Goal: Task Accomplishment & Management: Manage account settings

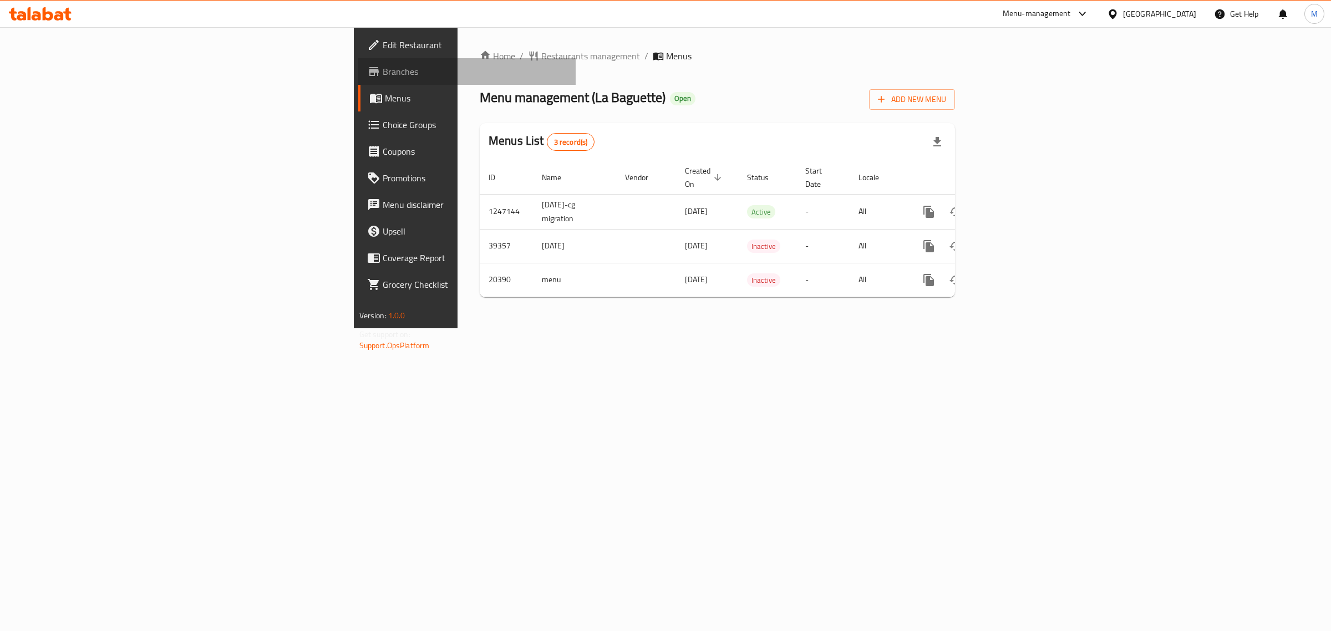
click at [383, 72] on span "Branches" at bounding box center [475, 71] width 185 height 13
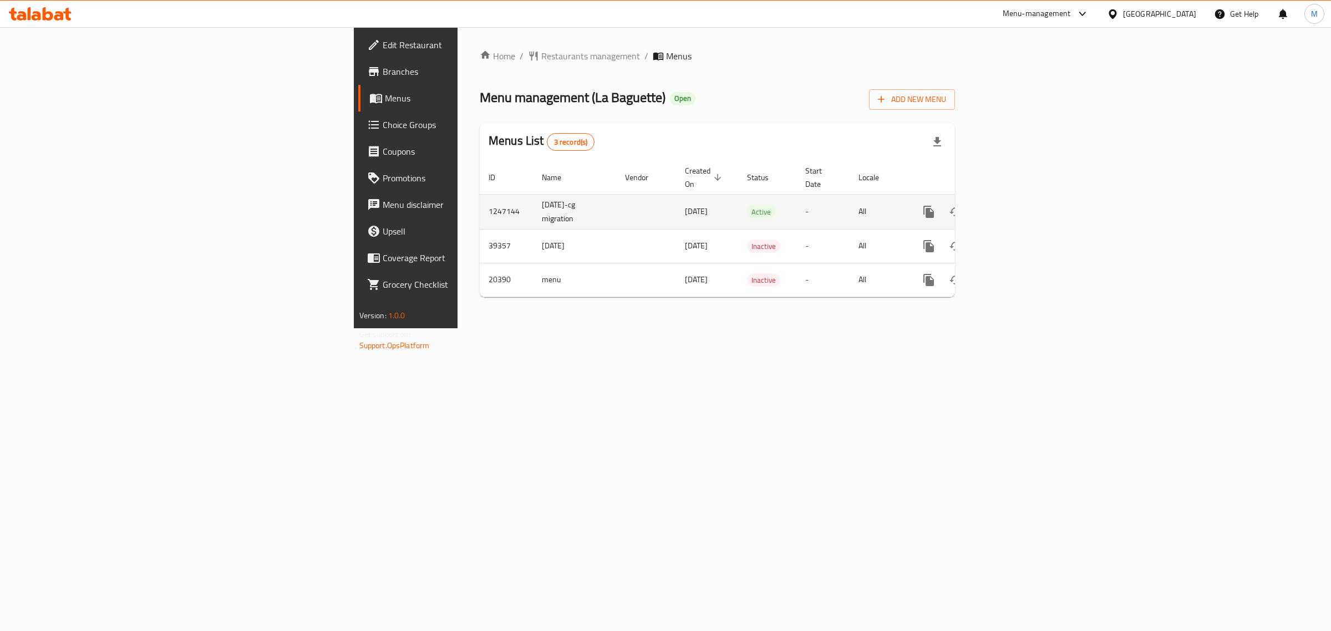
click at [1015, 205] on icon "enhanced table" at bounding box center [1008, 211] width 13 height 13
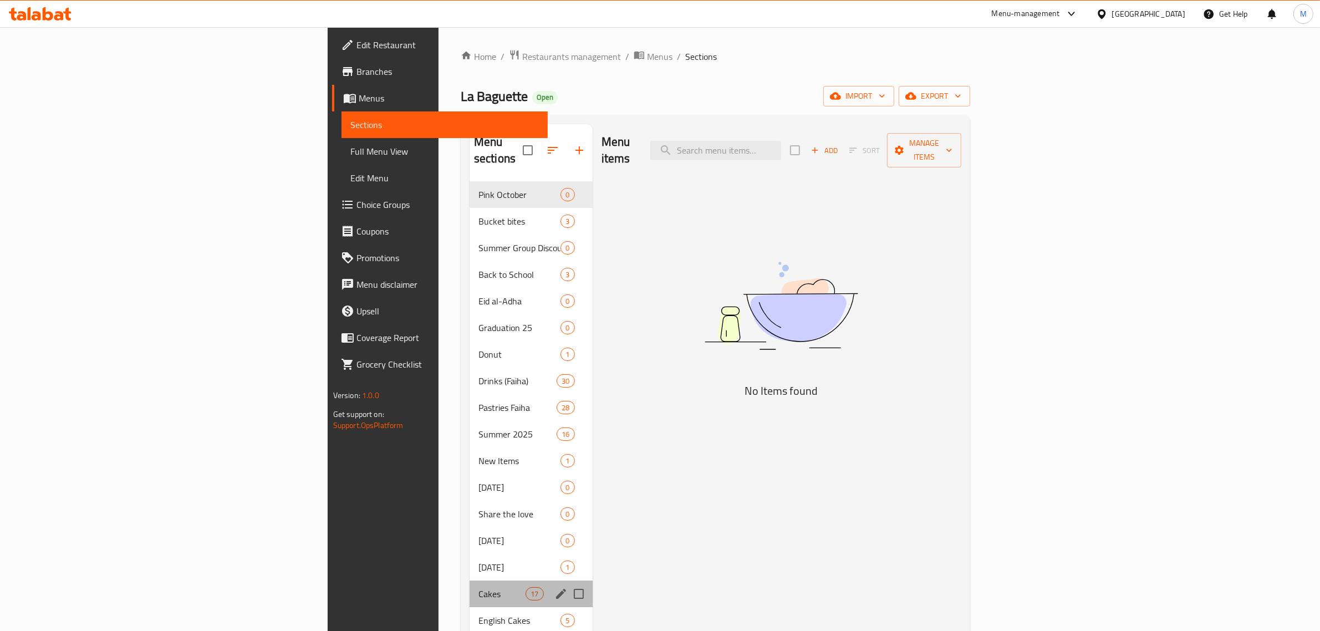
click at [470, 581] on div "Cakes 17" at bounding box center [531, 594] width 123 height 27
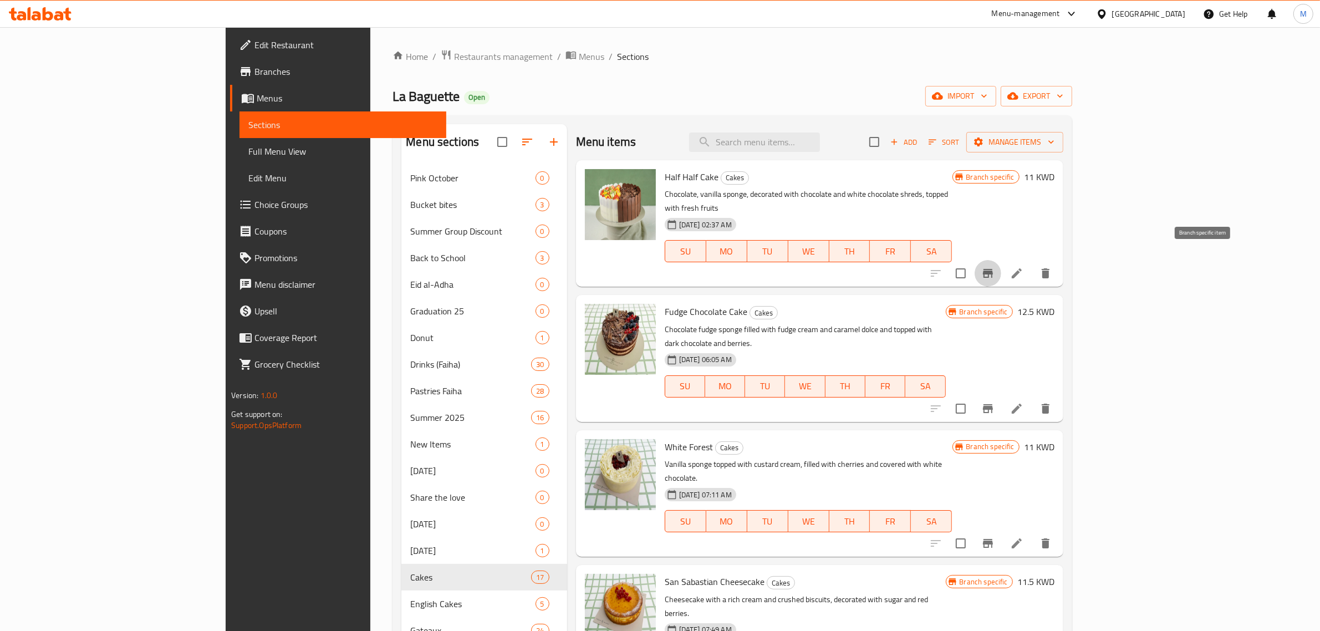
click at [995, 267] on icon "Branch-specific-item" at bounding box center [987, 273] width 13 height 13
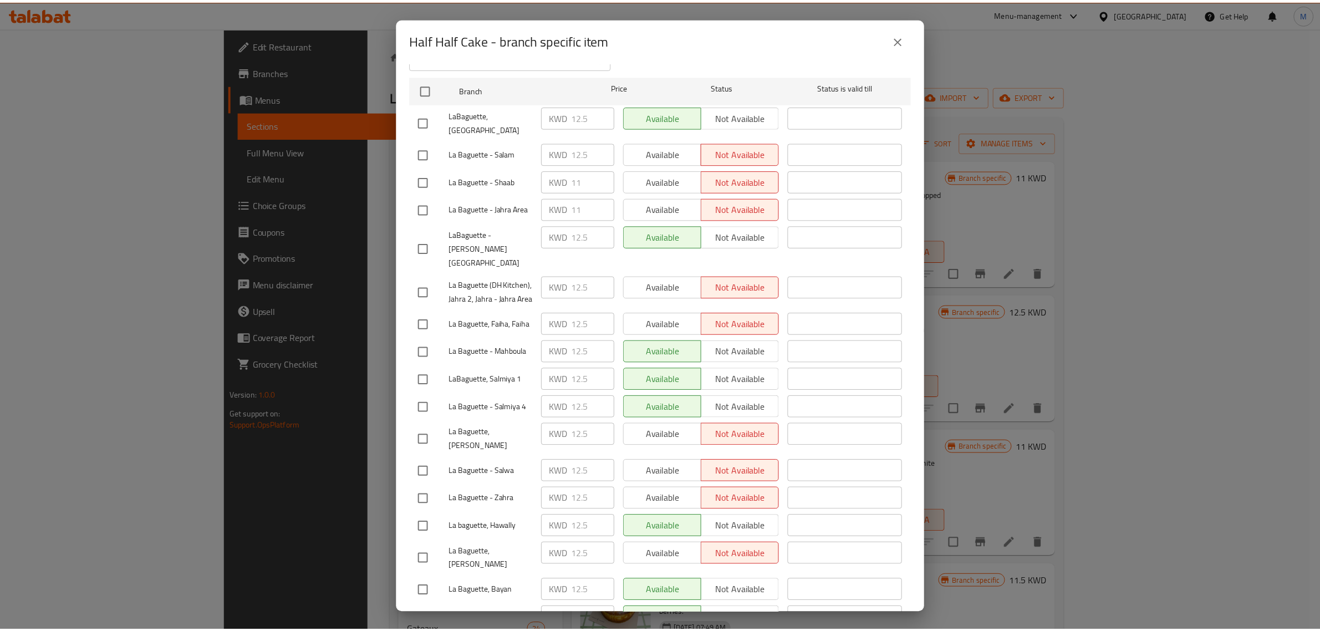
scroll to position [217, 0]
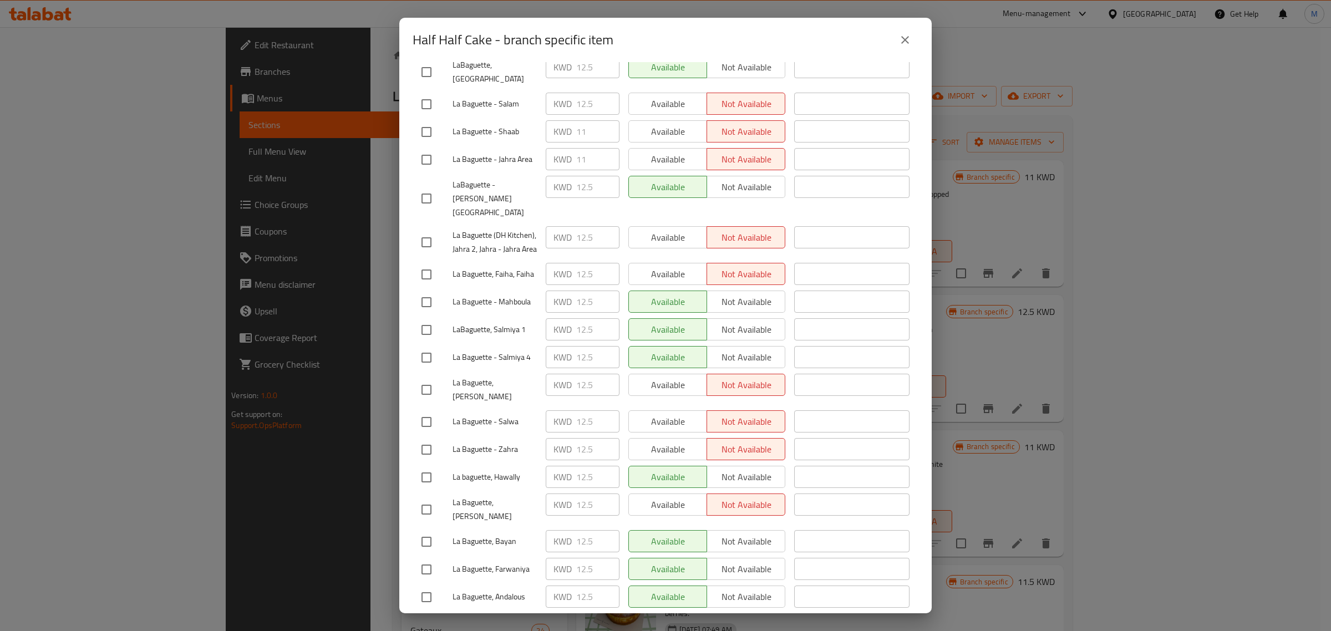
click at [905, 31] on button "close" at bounding box center [905, 40] width 27 height 27
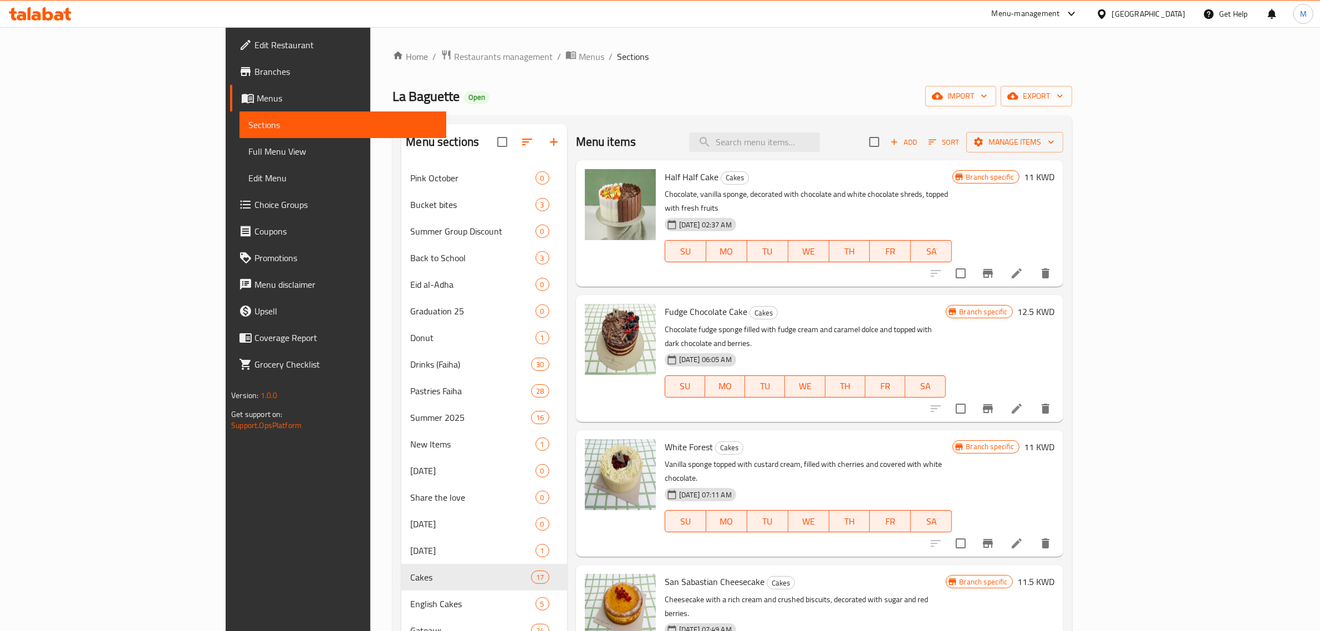
click at [1060, 20] on div "Menu-management" at bounding box center [1026, 13] width 68 height 13
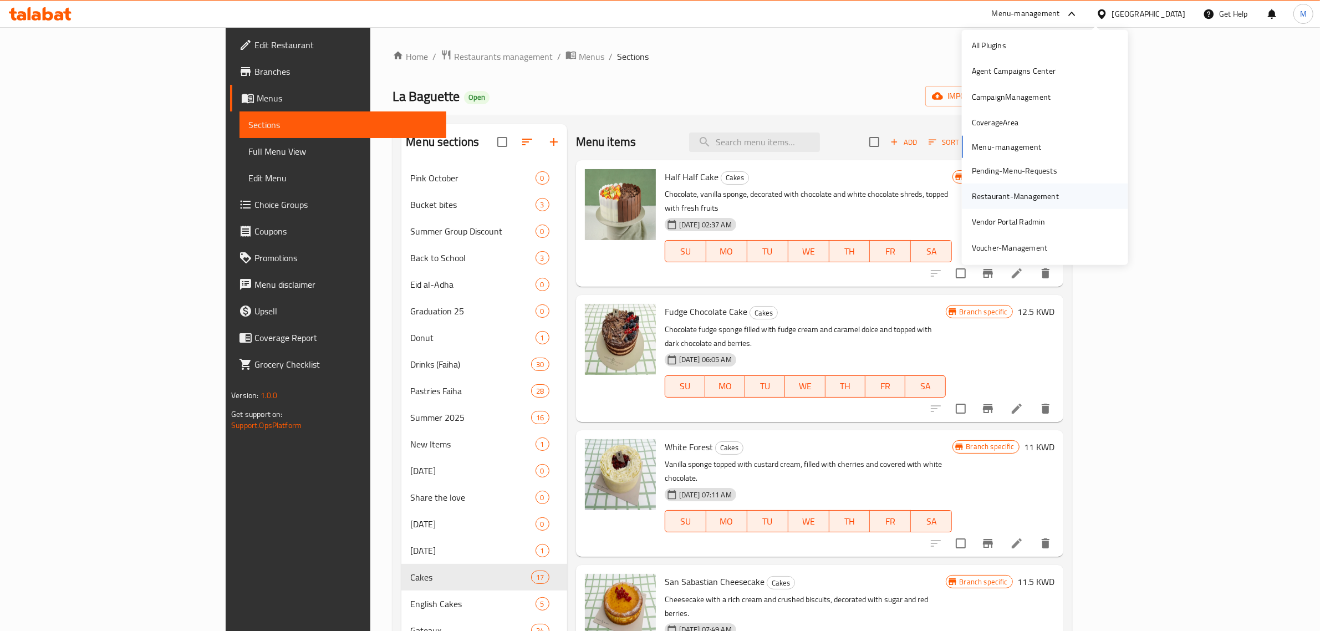
scroll to position [6, 0]
click at [1026, 220] on div "Vendor Portal Radmin" at bounding box center [1009, 220] width 74 height 12
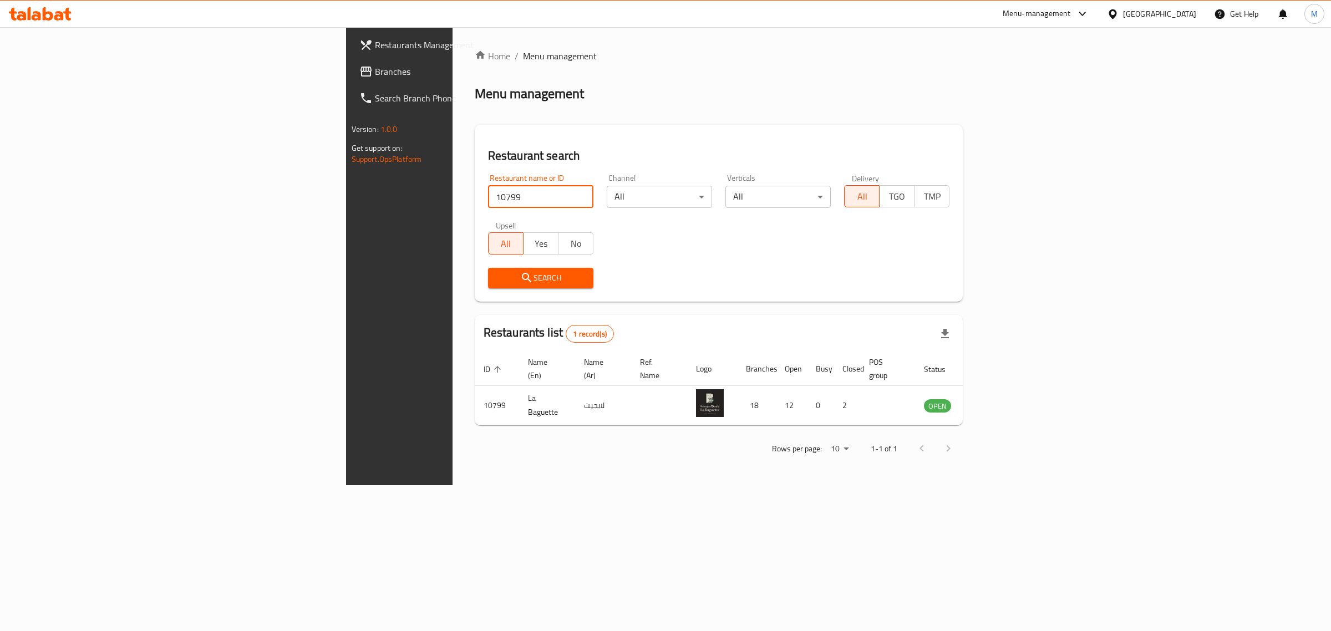
click at [488, 190] on input "10799" at bounding box center [540, 197] width 105 height 22
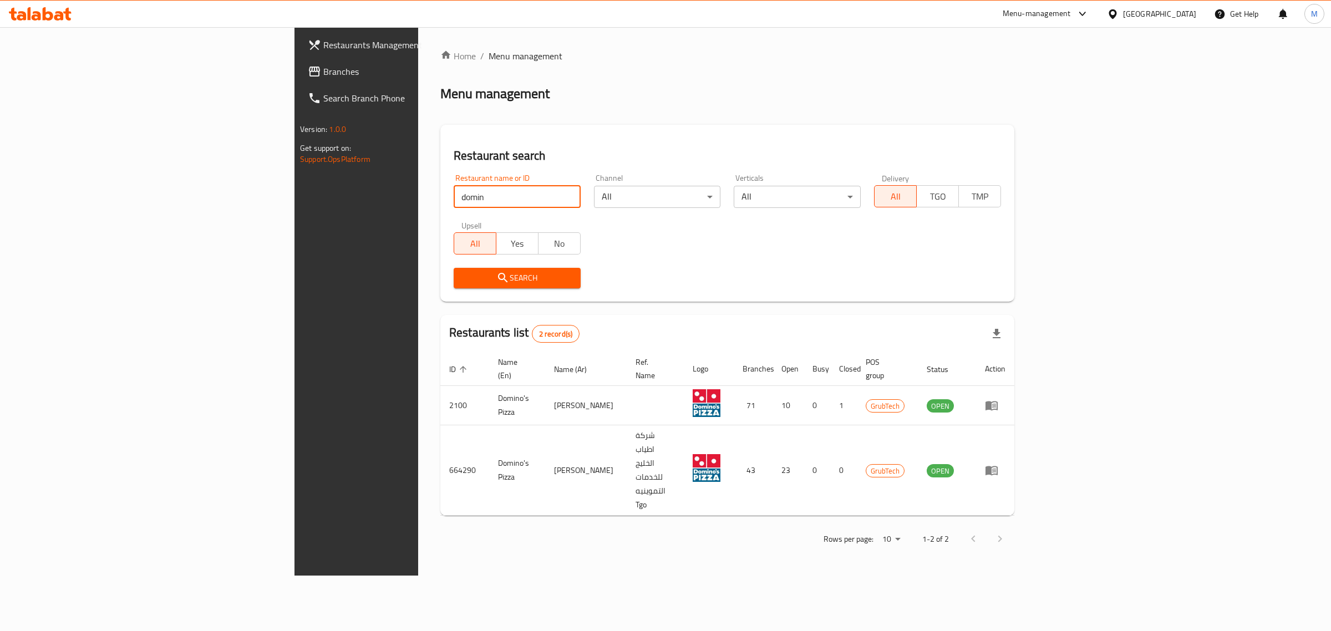
click at [454, 200] on input "domin" at bounding box center [517, 197] width 127 height 22
click button "Search" at bounding box center [517, 278] width 127 height 21
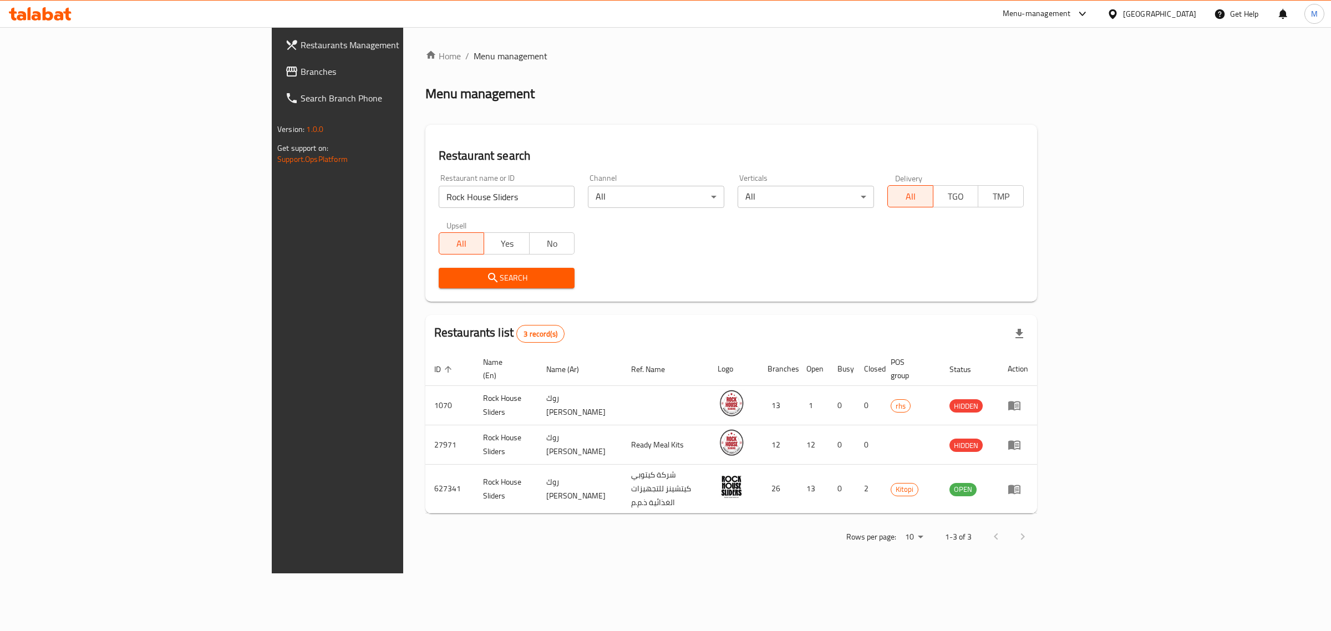
click at [439, 191] on input "Rock House Sliders" at bounding box center [507, 197] width 136 height 22
type input "klass"
click button "Search" at bounding box center [507, 278] width 136 height 21
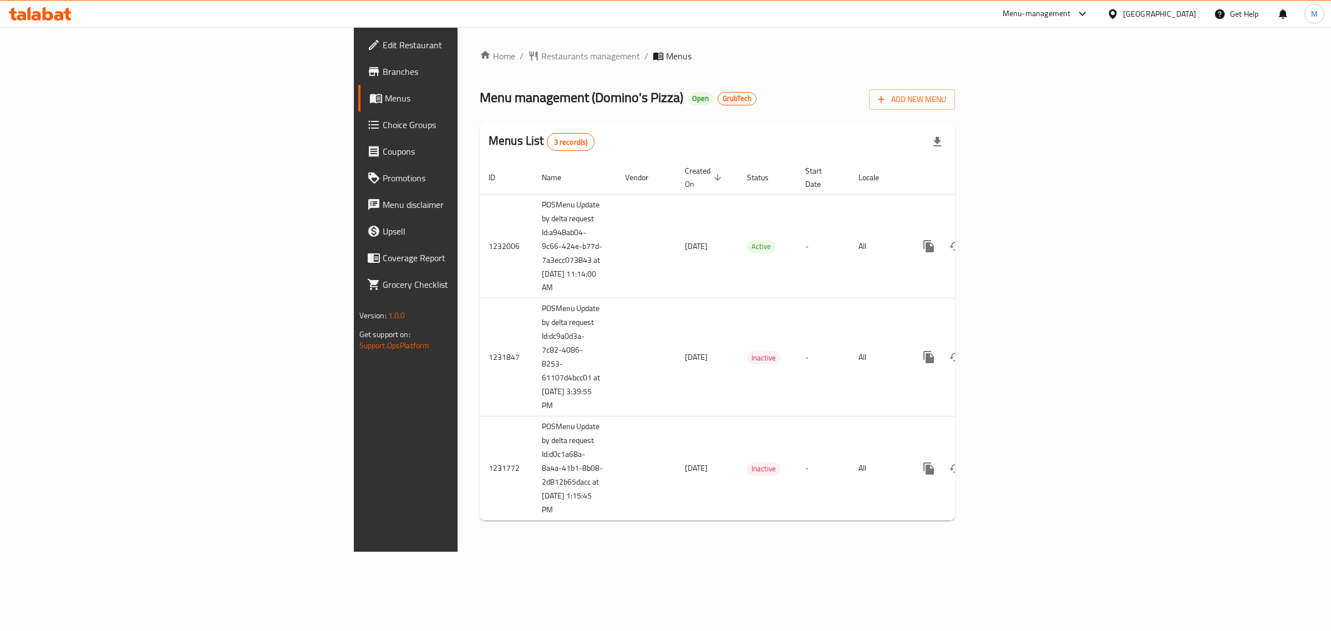
click at [383, 65] on span "Branches" at bounding box center [475, 71] width 185 height 13
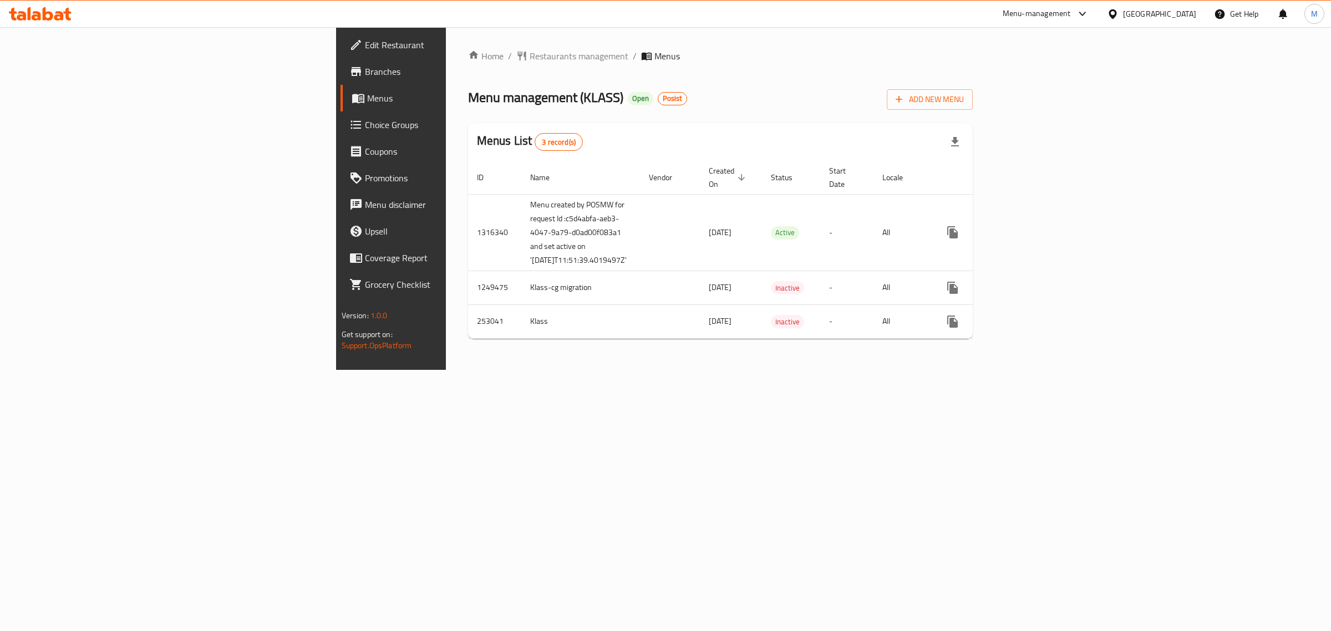
click at [365, 68] on span "Branches" at bounding box center [457, 71] width 185 height 13
